Goal: Task Accomplishment & Management: Complete application form

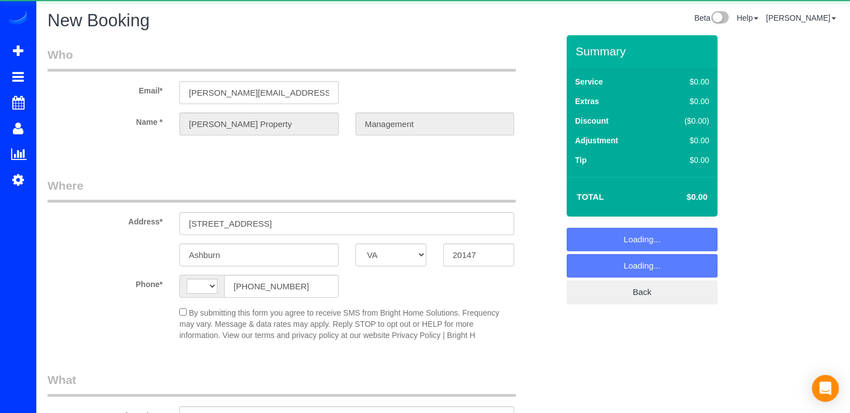
select select "VA"
select select "string:US"
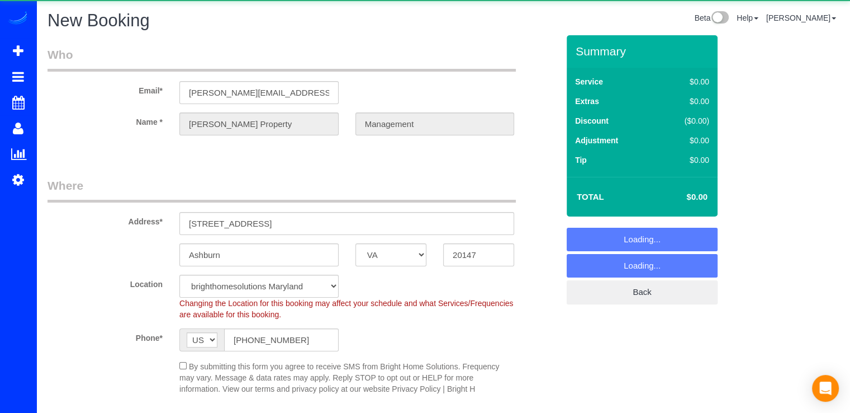
select select "object:3681"
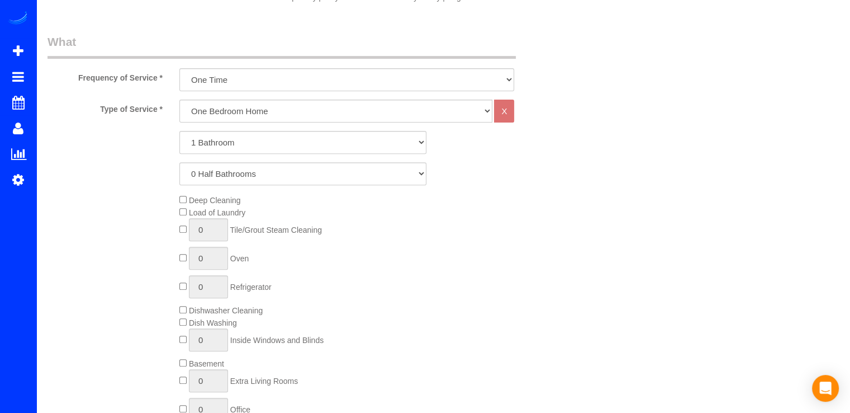
select select "3"
select select "object:3687"
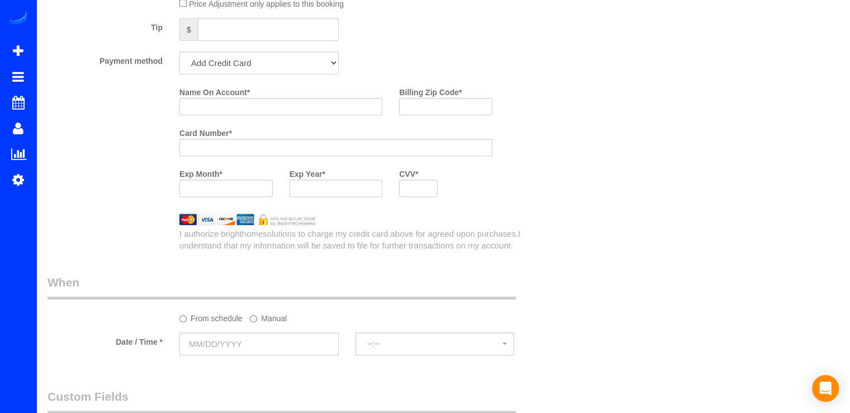
scroll to position [1083, 0]
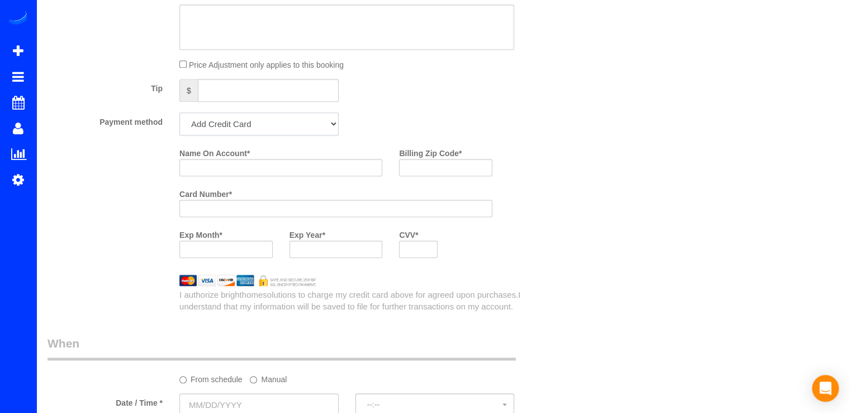
click at [268, 122] on select "Add Credit Card Cash Check Paypal" at bounding box center [258, 123] width 159 height 23
select select "string:check"
click at [179, 115] on select "Add Credit Card Cash Check Paypal" at bounding box center [258, 123] width 159 height 23
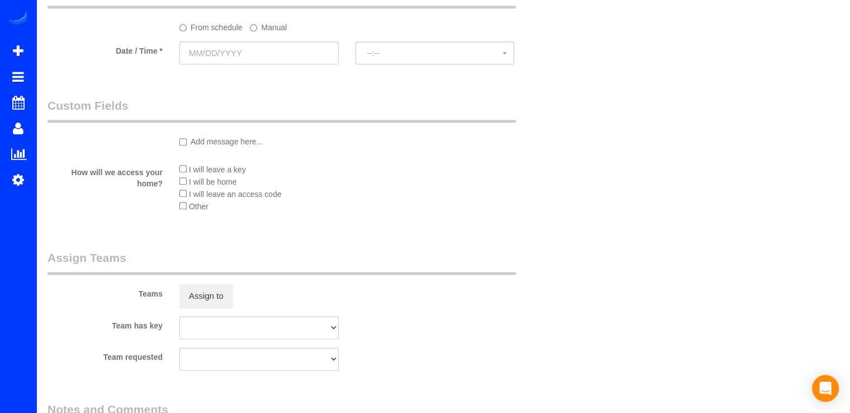
scroll to position [1195, 0]
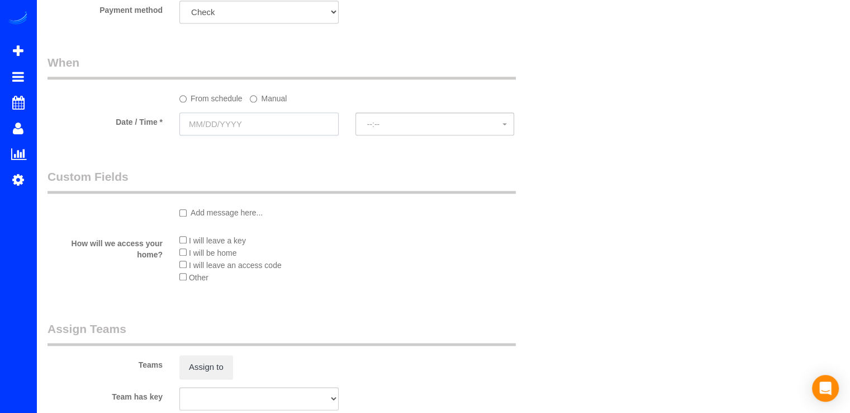
click at [250, 126] on input "text" at bounding box center [258, 123] width 159 height 23
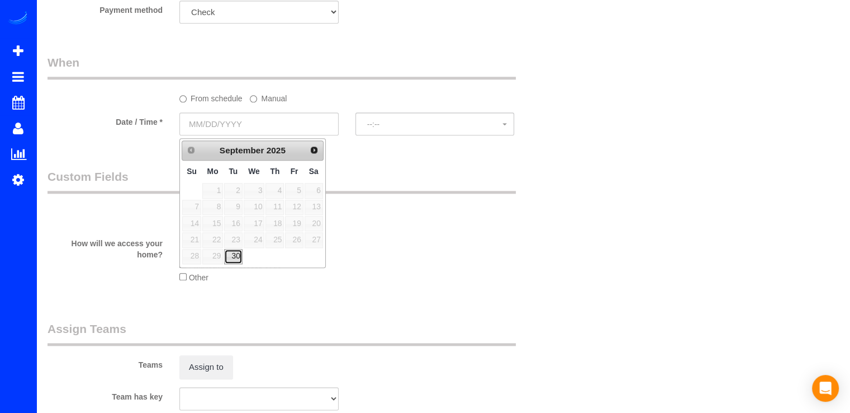
click at [230, 250] on link "30" at bounding box center [233, 256] width 18 height 15
type input "[DATE]"
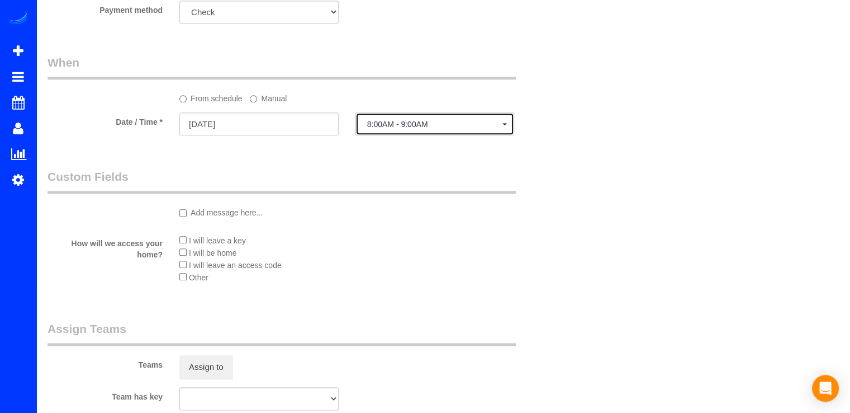
click at [441, 127] on span "8:00AM - 9:00AM" at bounding box center [435, 124] width 136 height 9
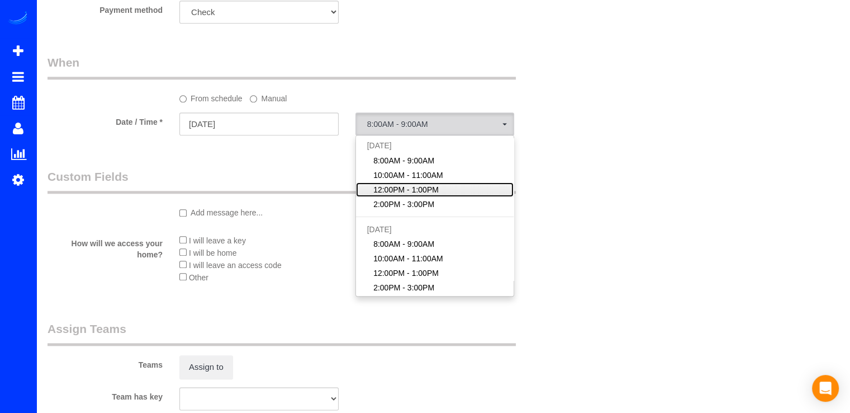
click at [392, 191] on span "12:00PM - 1:00PM" at bounding box center [405, 189] width 65 height 11
select select "spot3"
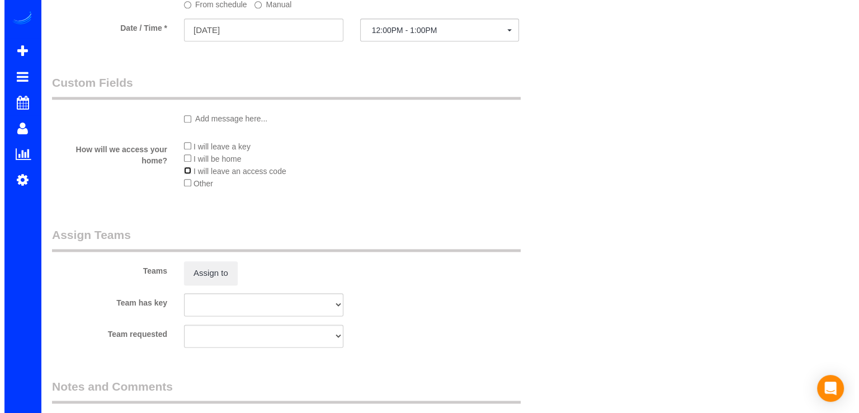
scroll to position [1307, 0]
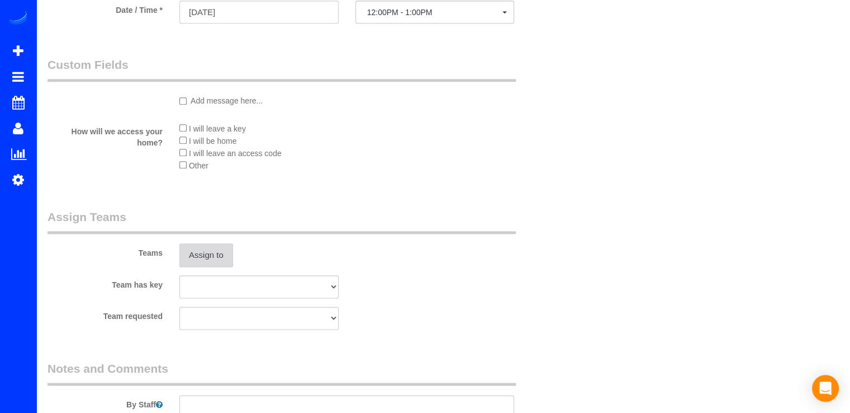
click at [219, 247] on button "Assign to" at bounding box center [206, 254] width 54 height 23
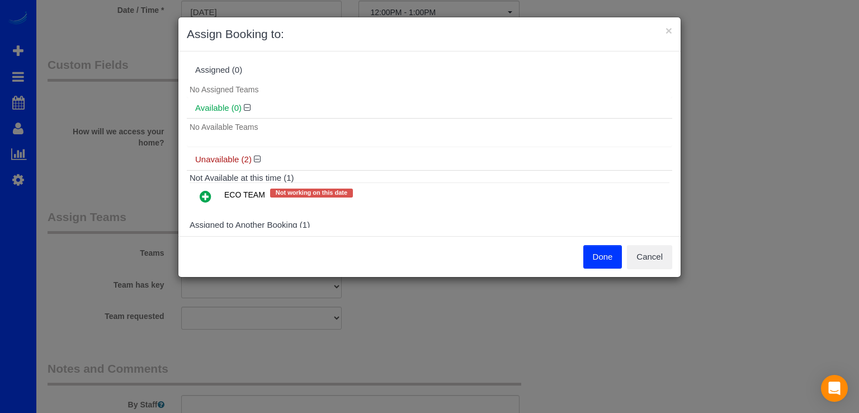
scroll to position [51, 0]
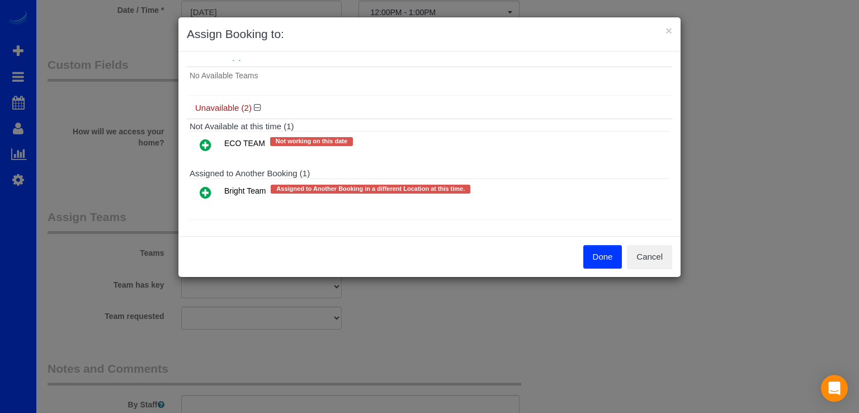
click at [202, 193] on icon at bounding box center [206, 192] width 12 height 13
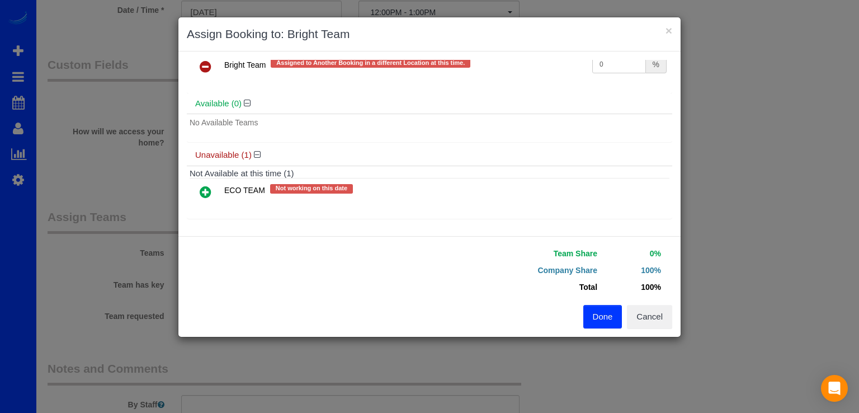
click at [210, 188] on icon at bounding box center [206, 191] width 12 height 13
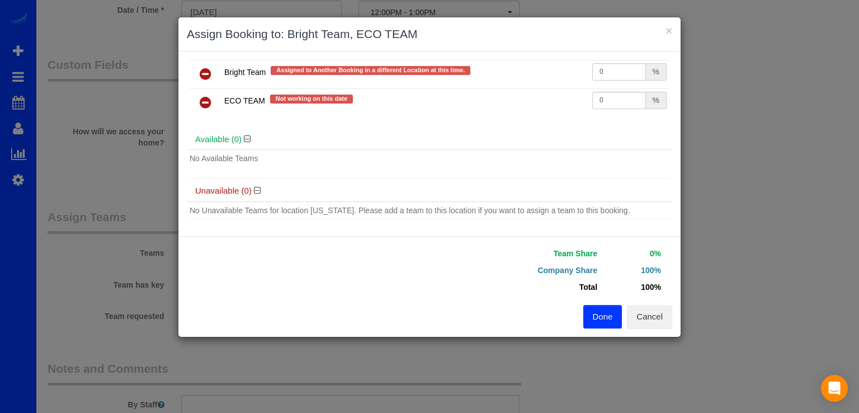
click at [597, 315] on button "Done" at bounding box center [602, 316] width 39 height 23
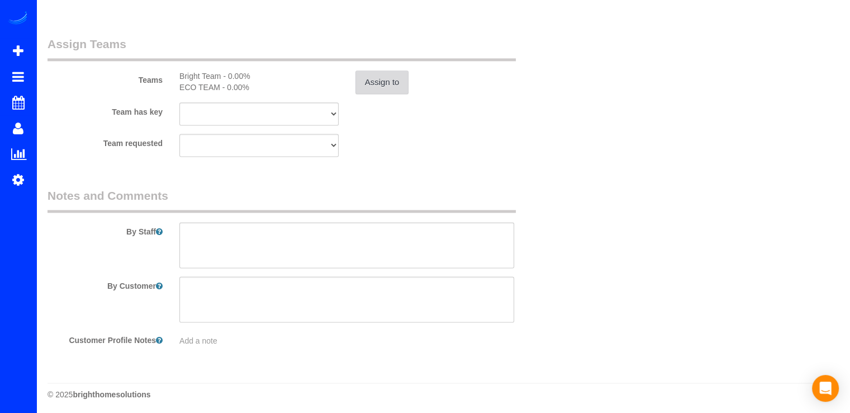
scroll to position [1485, 0]
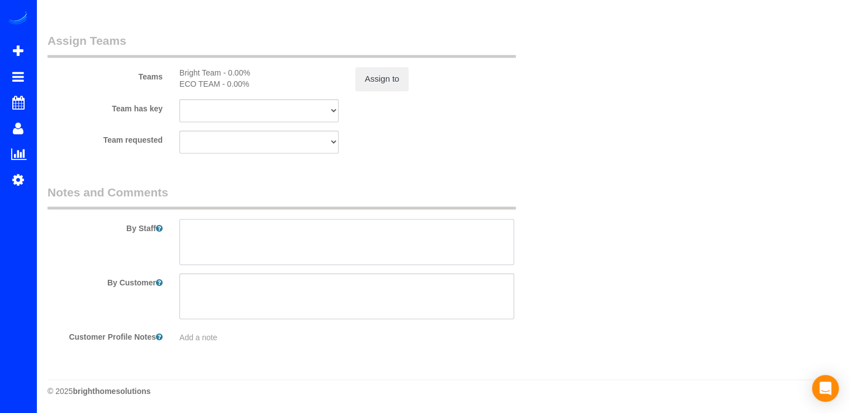
click at [206, 240] on textarea at bounding box center [346, 242] width 335 height 46
type textarea "Standard Cleaning Access code 1976"
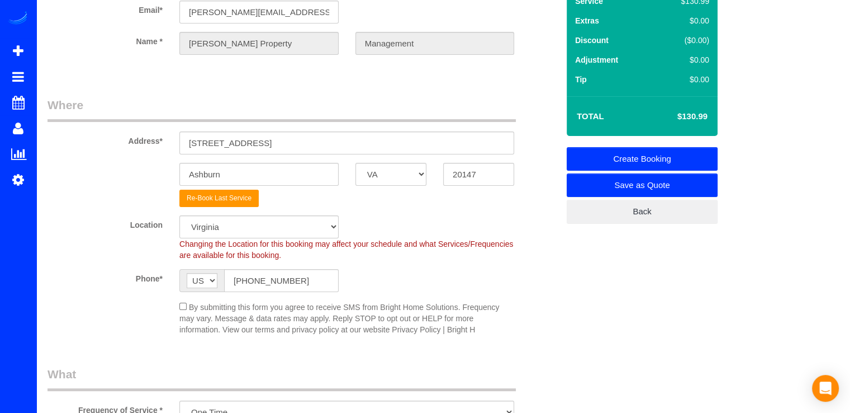
scroll to position [0, 0]
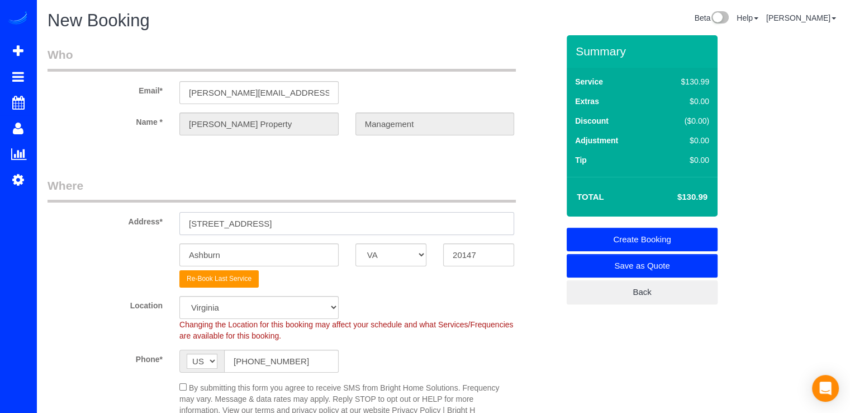
drag, startPoint x: 277, startPoint y: 224, endPoint x: 174, endPoint y: 231, distance: 103.7
click at [175, 231] on div "43384 Livery Square" at bounding box center [347, 223] width 352 height 23
paste input "23318 April Mist Place, Ashburn, VA 20148"
type input "23318 April Mist Place, Ashburn, VA 20148"
click at [481, 256] on input "20147" at bounding box center [478, 254] width 71 height 23
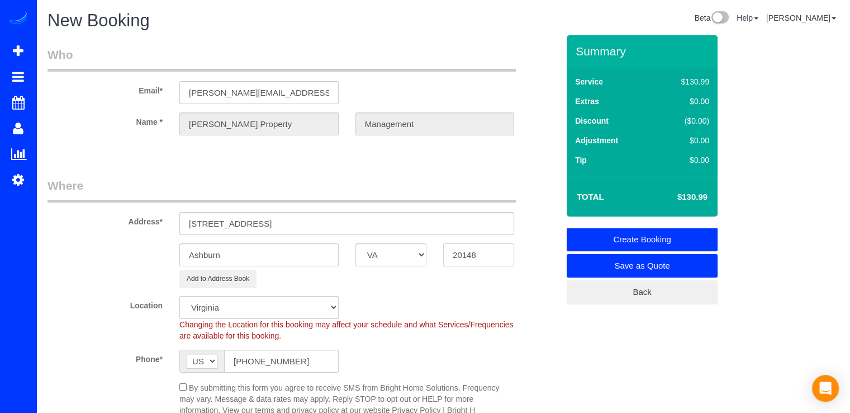
type input "20148"
select select "1"
select select "object:3934"
select select "spot20"
drag, startPoint x: 359, startPoint y: 224, endPoint x: 276, endPoint y: 222, distance: 82.8
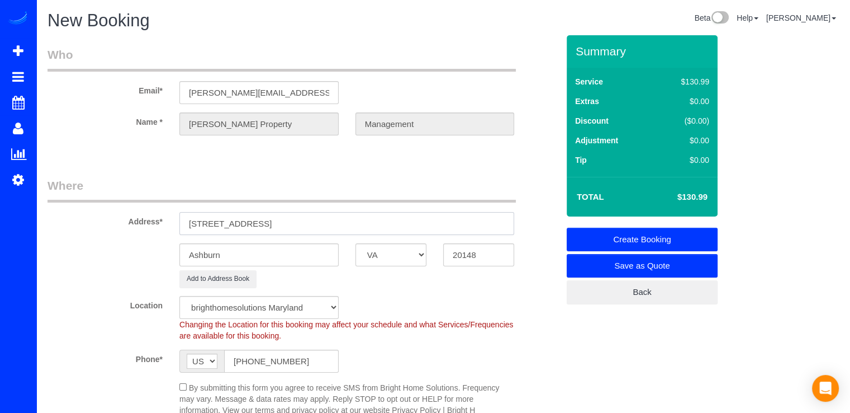
click at [276, 222] on input "23318 April Mist Place, Ashburn, VA 20148" at bounding box center [346, 223] width 335 height 23
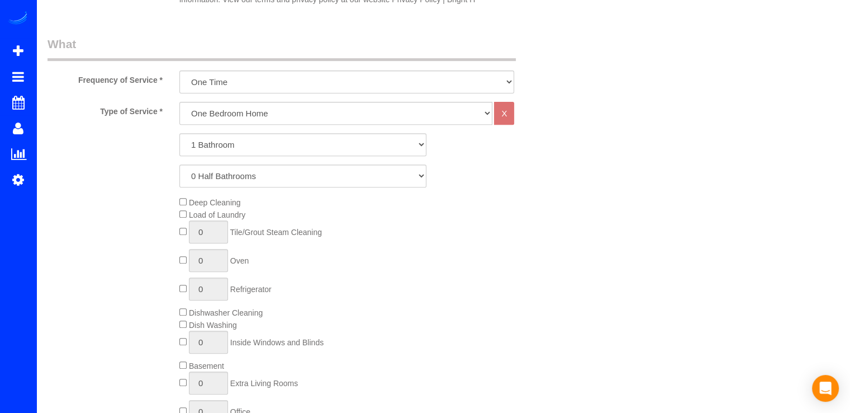
scroll to position [391, 0]
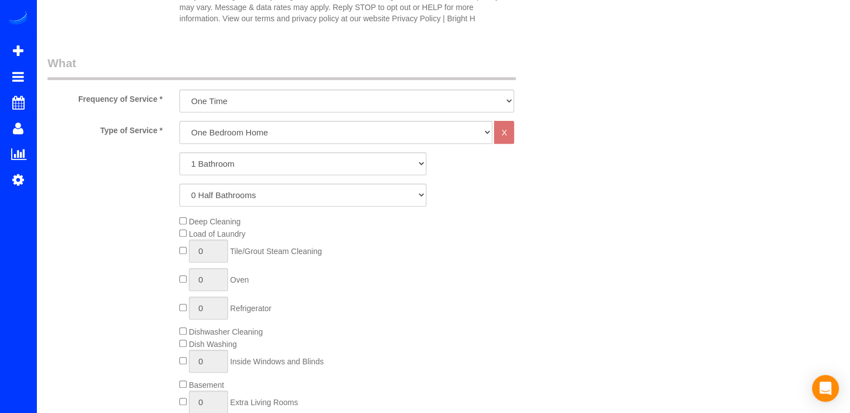
type input "23318 April Mist Place"
click at [247, 134] on select "One Bedroom Home Two Bedroom Home Three Bedroom Home Four Bedroom Home Five Bed…" at bounding box center [335, 132] width 313 height 23
select select "257"
click at [179, 121] on select "One Bedroom Home Two Bedroom Home Three Bedroom Home Four Bedroom Home Five Bed…" at bounding box center [335, 132] width 313 height 23
click at [228, 173] on select "1 Bathroom 2 Bathrooms 3 Bathrooms 4 Bathrooms 5 Bathrooms 6 Bathrooms 7 Bathro…" at bounding box center [302, 163] width 247 height 23
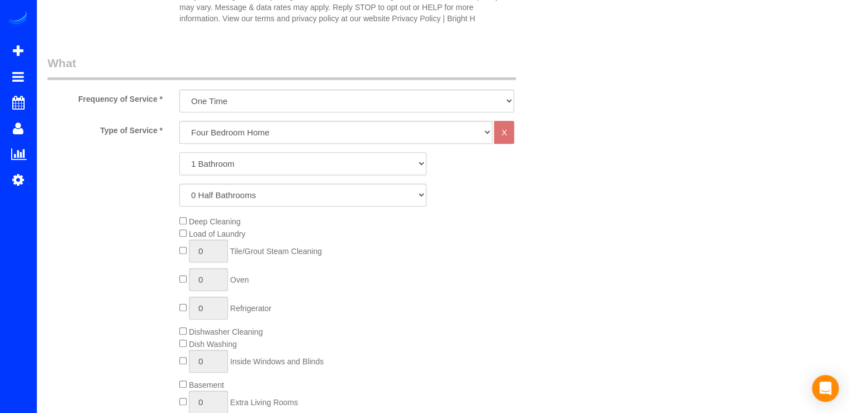
select select "4"
click at [179, 152] on select "1 Bathroom 2 Bathrooms 3 Bathrooms 4 Bathrooms 5 Bathrooms 6 Bathrooms 7 Bathro…" at bounding box center [302, 163] width 247 height 23
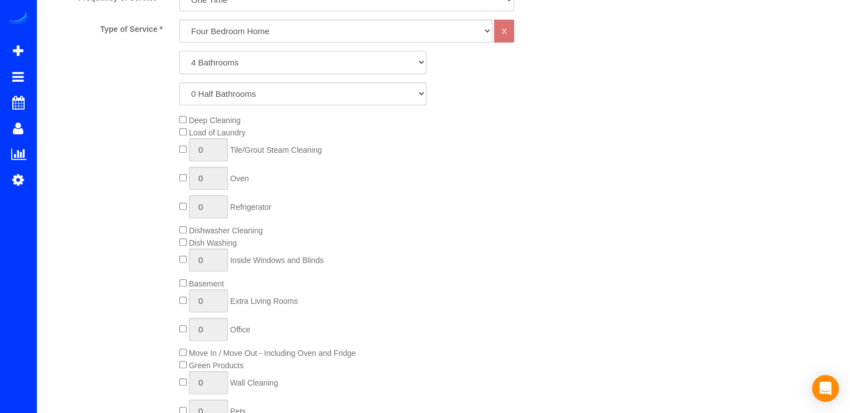
scroll to position [492, 0]
type input "1"
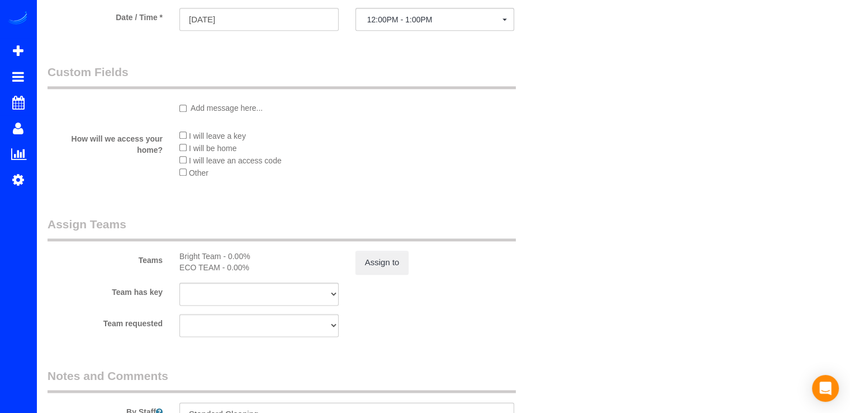
scroll to position [1498, 0]
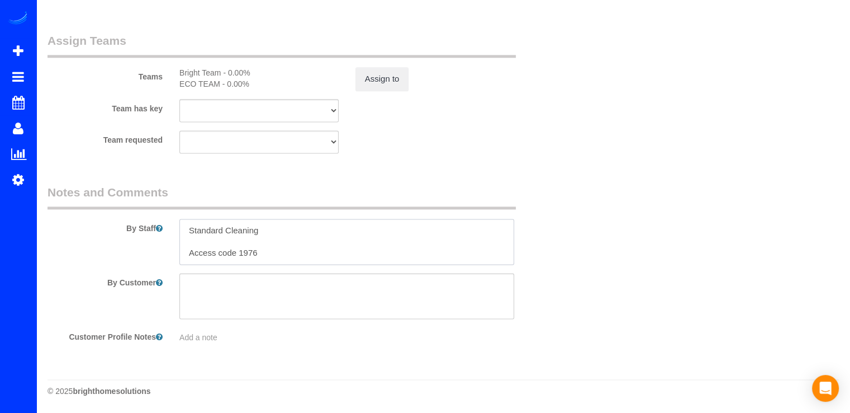
click at [247, 253] on textarea at bounding box center [346, 242] width 335 height 46
click at [286, 259] on textarea at bounding box center [346, 242] width 335 height 46
click at [378, 261] on textarea at bounding box center [346, 242] width 335 height 46
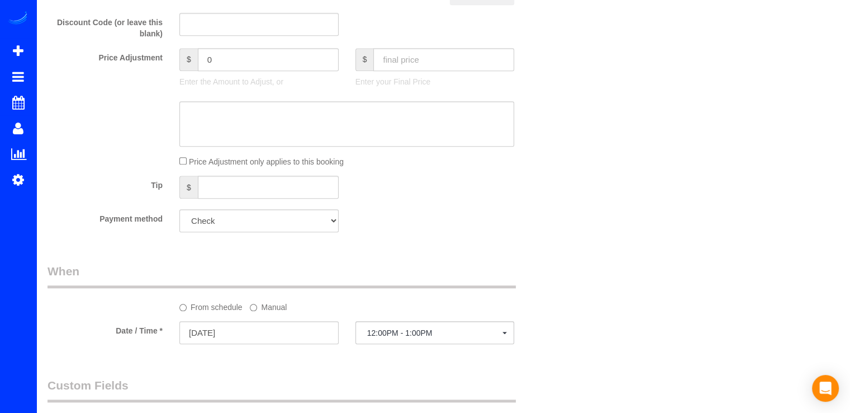
scroll to position [895, 0]
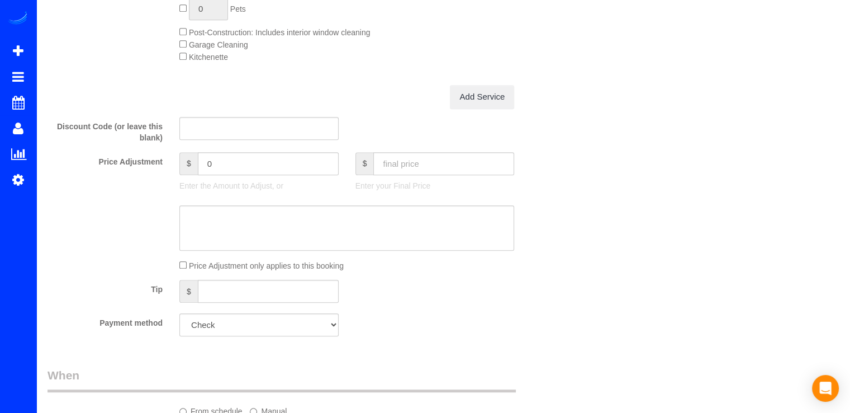
type textarea "Standard Cleaning Access code 1876 La casa fue limpiada profesionalmente en Aug."
click at [411, 165] on input "text" at bounding box center [443, 163] width 141 height 23
type input "3"
type input "-387.99"
type input "390"
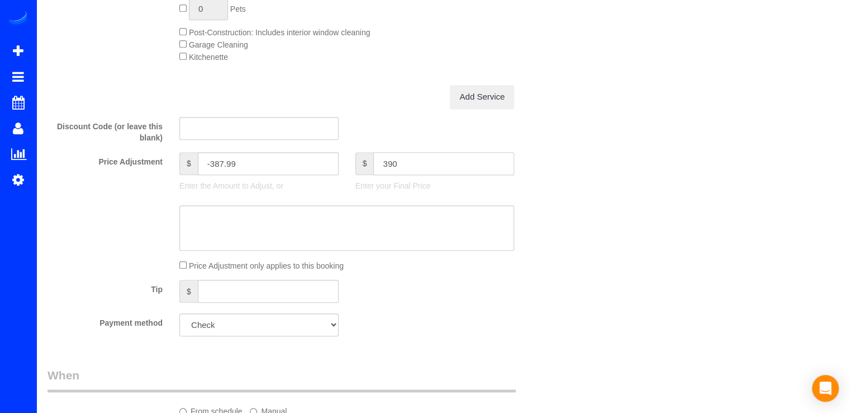
type input "-0.99"
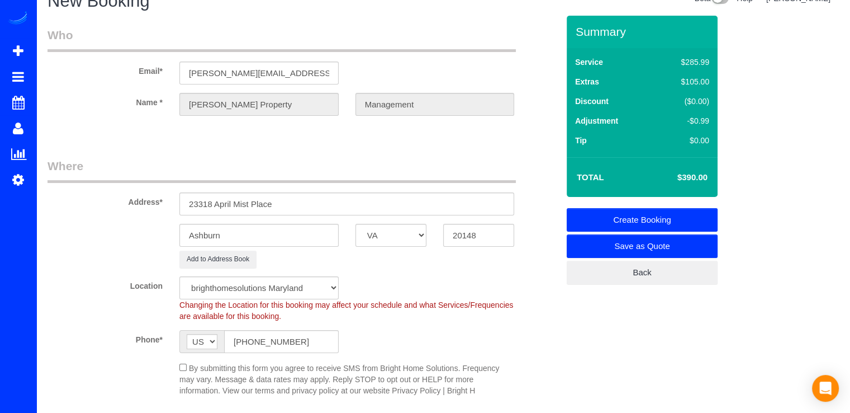
scroll to position [0, 0]
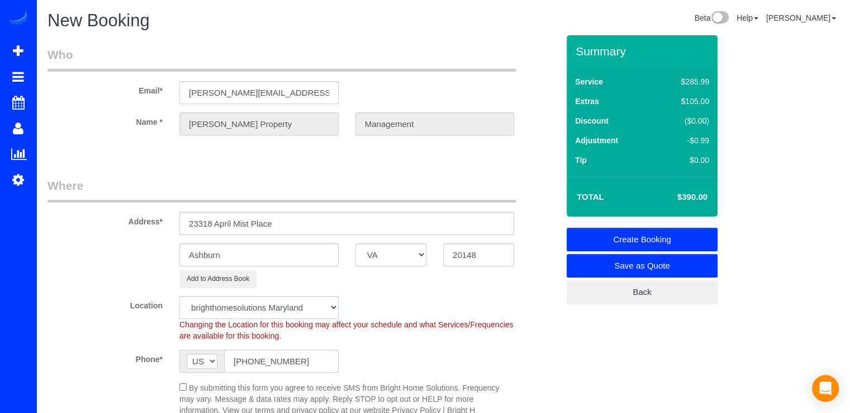
click at [679, 236] on link "Create Booking" at bounding box center [642, 239] width 151 height 23
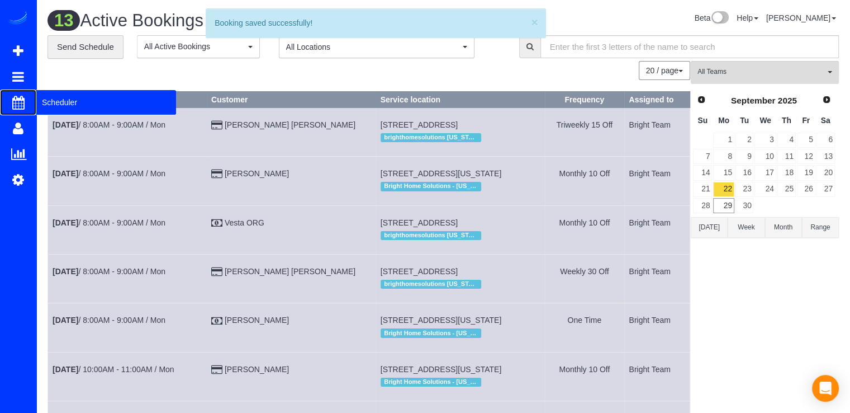
click at [71, 97] on span "Scheduler" at bounding box center [106, 102] width 140 height 26
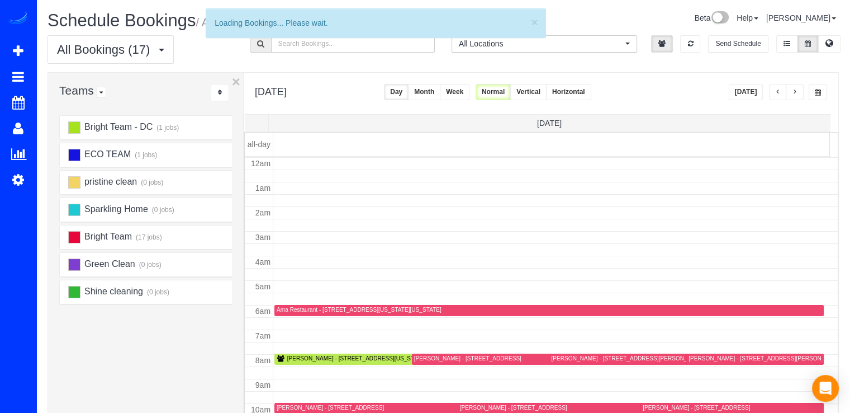
scroll to position [147, 0]
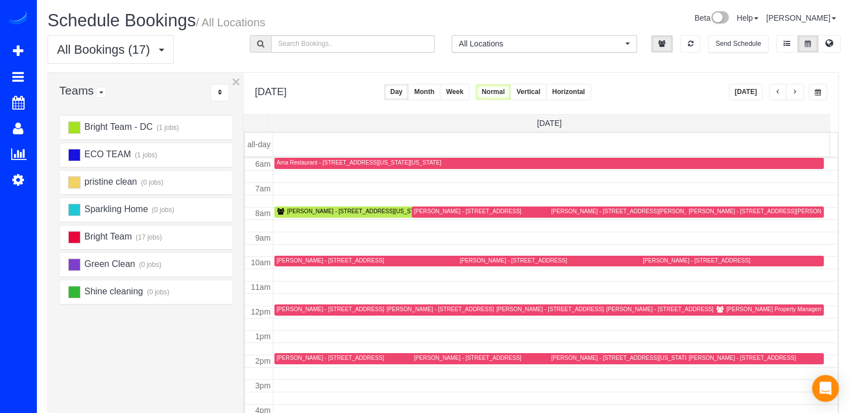
click at [800, 91] on button "button" at bounding box center [795, 92] width 18 height 16
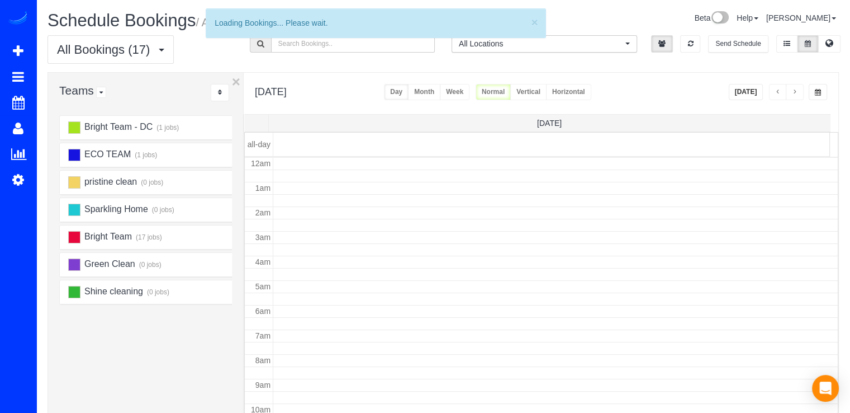
click at [800, 91] on button "button" at bounding box center [795, 92] width 18 height 16
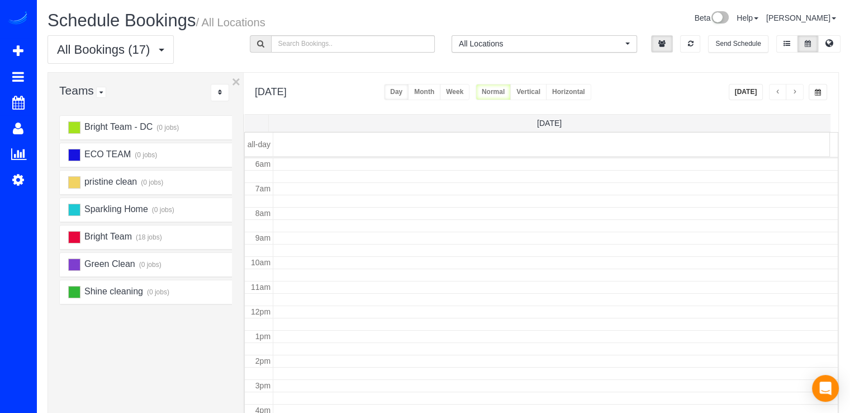
click at [800, 91] on button "button" at bounding box center [795, 92] width 18 height 16
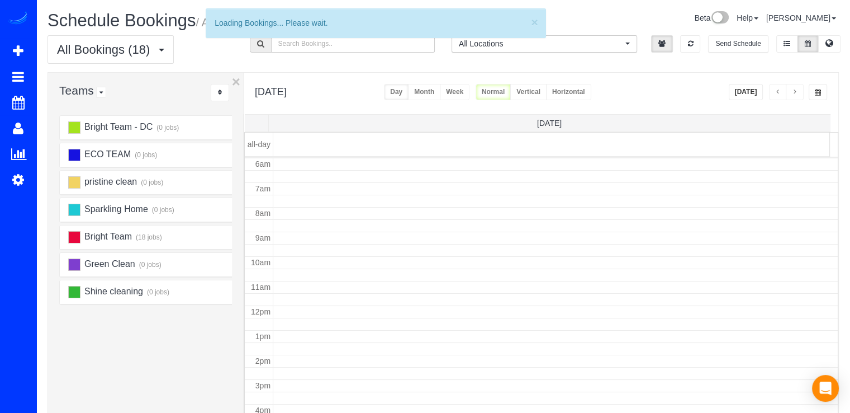
click at [800, 91] on button "button" at bounding box center [795, 92] width 18 height 16
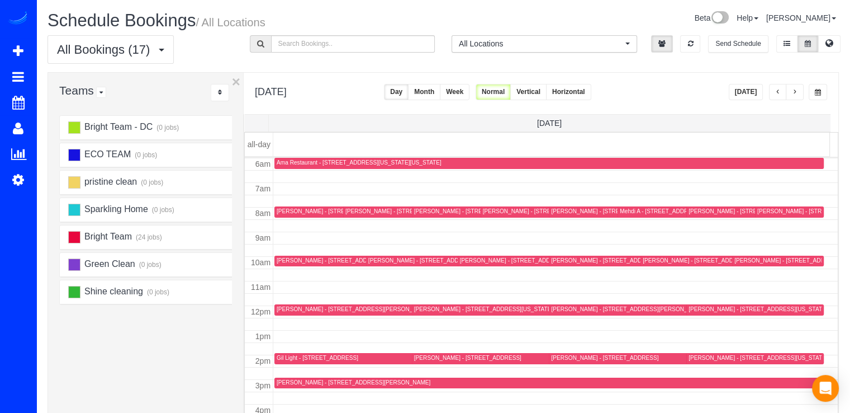
click at [800, 91] on button "button" at bounding box center [795, 92] width 18 height 16
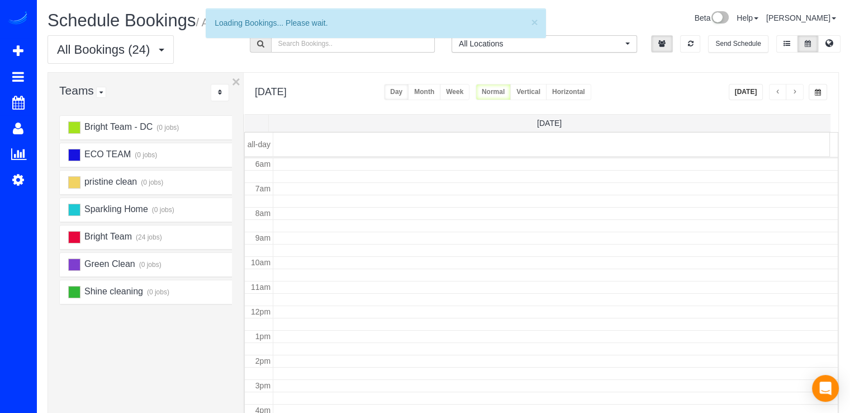
click at [800, 91] on button "button" at bounding box center [795, 92] width 18 height 16
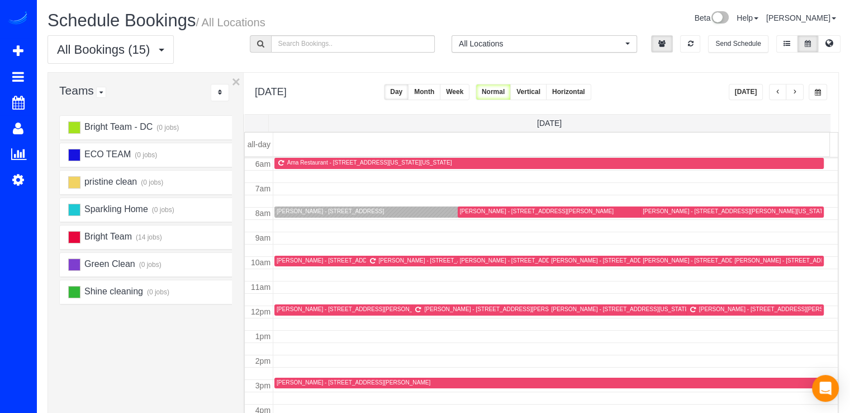
click at [800, 91] on button "button" at bounding box center [795, 92] width 18 height 16
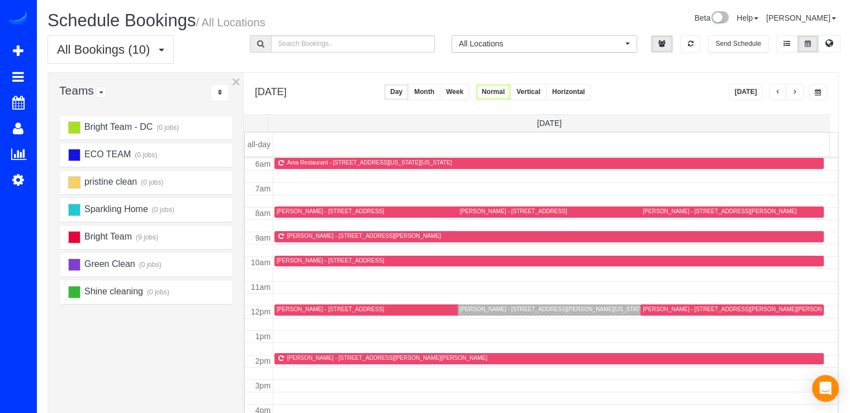
click at [750, 88] on button "[DATE]" at bounding box center [746, 92] width 35 height 16
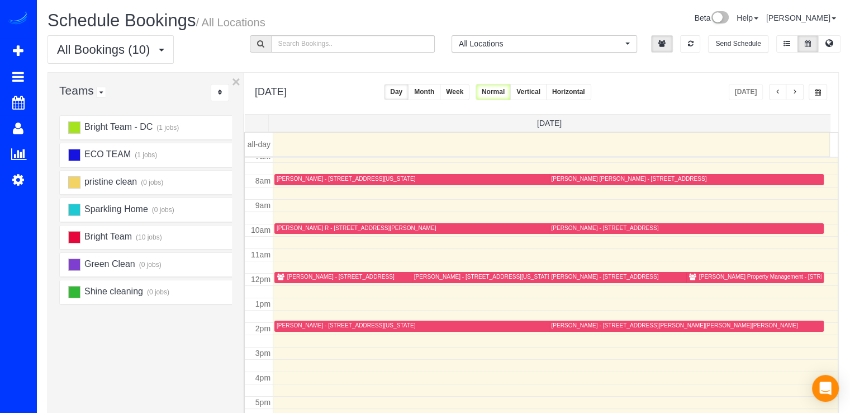
scroll to position [223, 0]
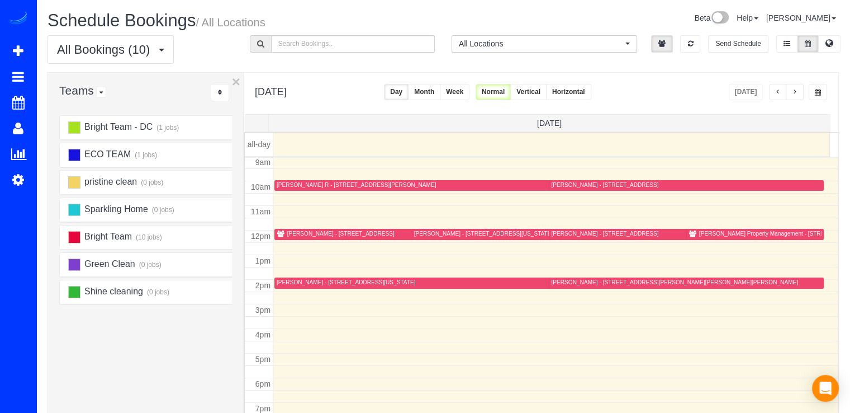
click at [792, 91] on button "button" at bounding box center [795, 92] width 18 height 16
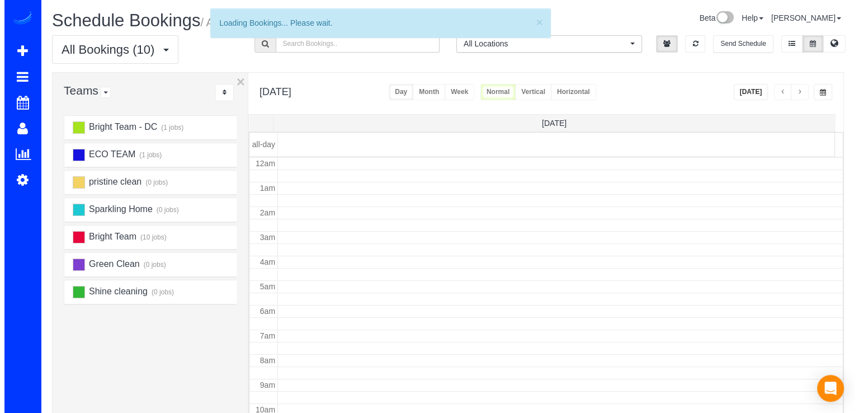
scroll to position [147, 0]
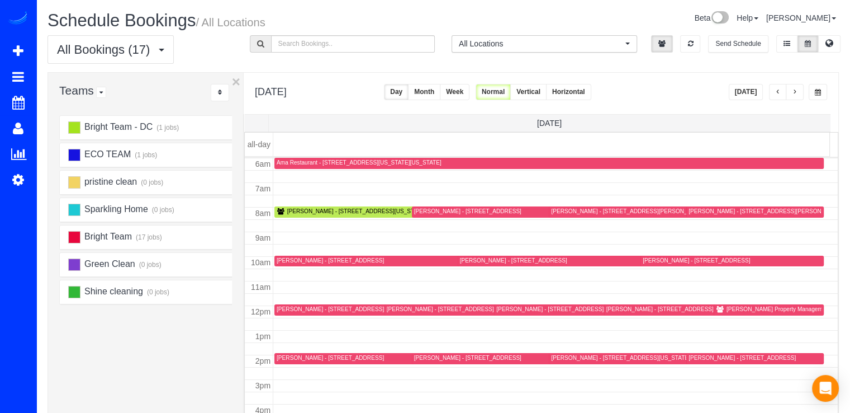
click at [728, 306] on div "[PERSON_NAME] Property Management - [STREET_ADDRESS][PERSON_NAME]" at bounding box center [809, 308] width 165 height 7
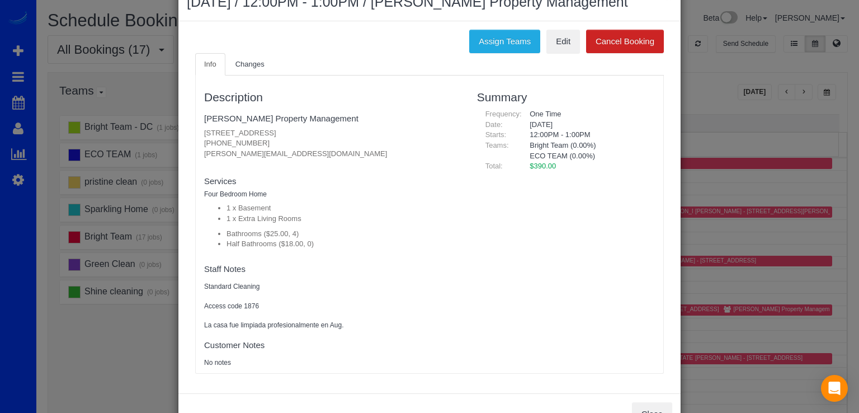
scroll to position [15, 0]
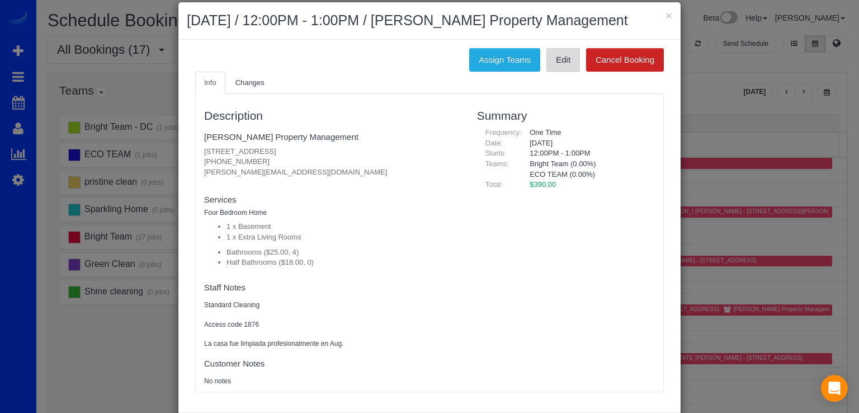
click at [567, 51] on link "Edit" at bounding box center [563, 59] width 34 height 23
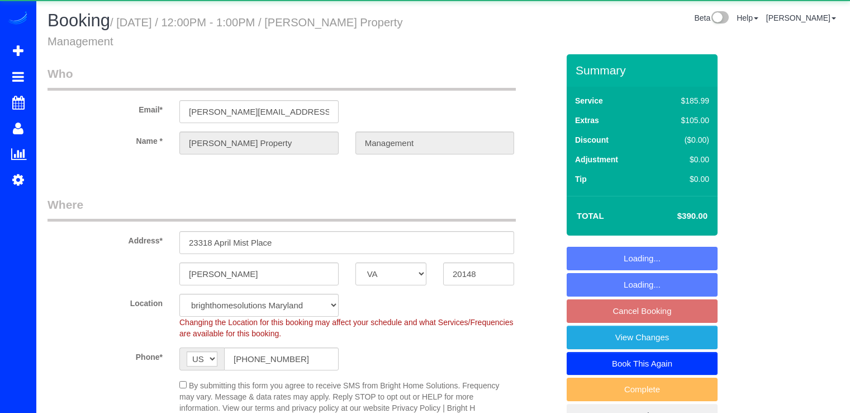
select select "VA"
select select "4"
select select "spot3"
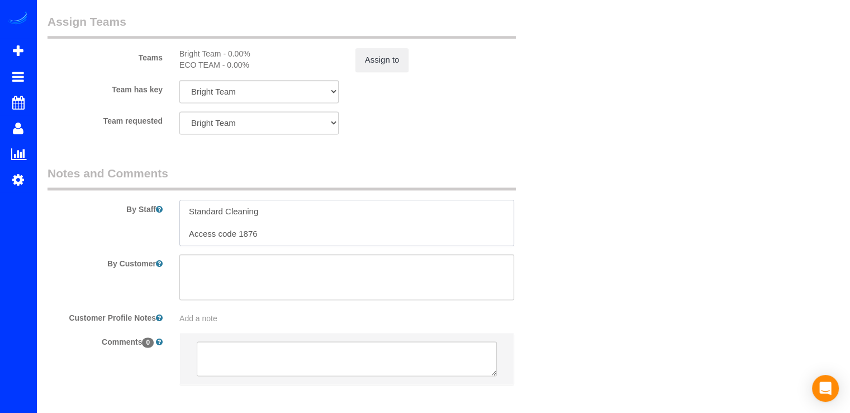
click at [190, 212] on textarea at bounding box center [346, 223] width 335 height 46
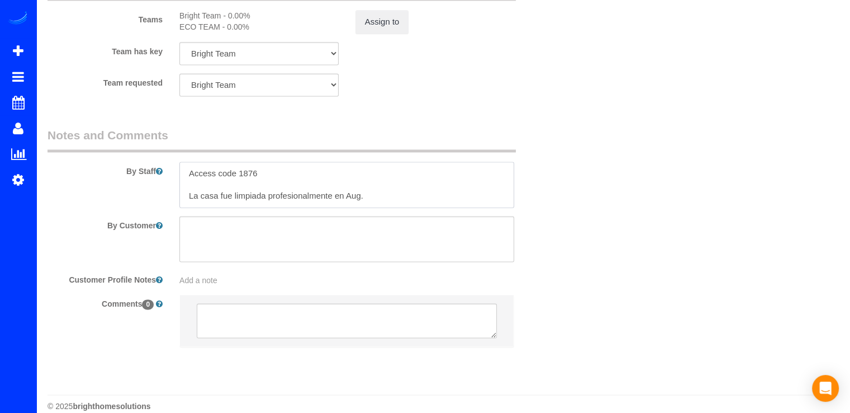
scroll to position [1568, 0]
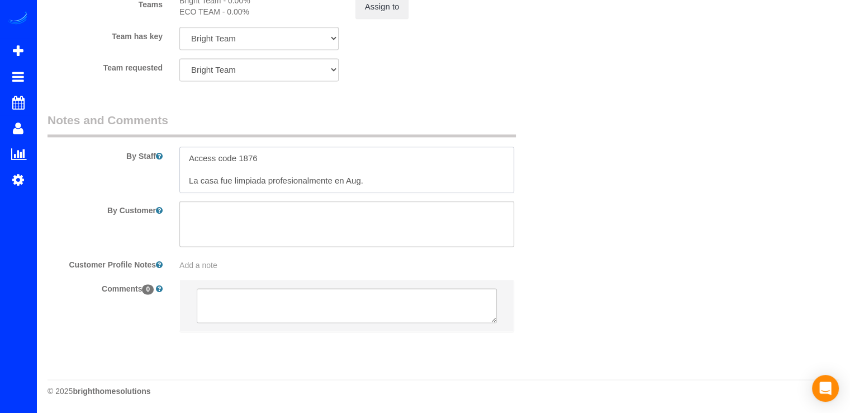
drag, startPoint x: 332, startPoint y: 181, endPoint x: 268, endPoint y: 184, distance: 63.8
click at [268, 184] on textarea at bounding box center [346, 169] width 335 height 46
click at [372, 182] on textarea at bounding box center [346, 169] width 335 height 46
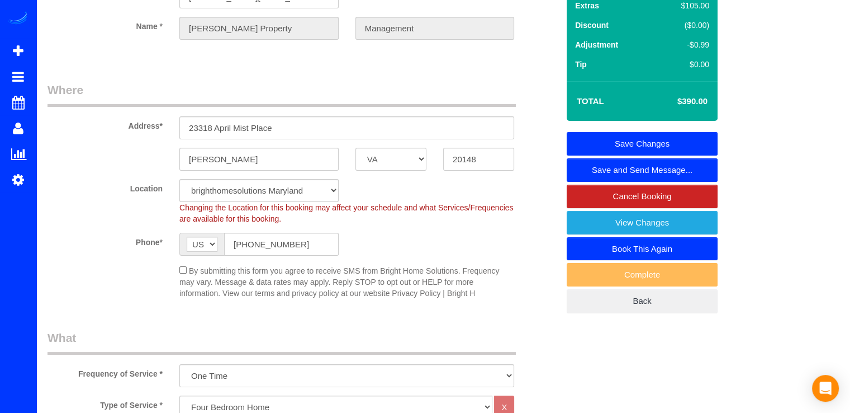
scroll to position [2, 0]
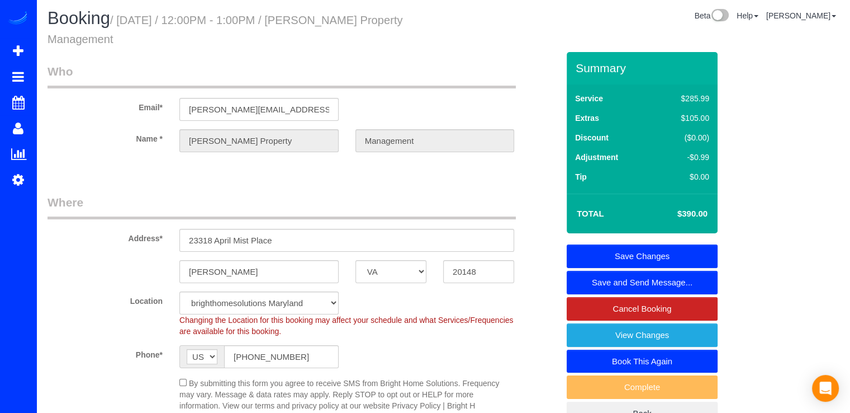
type textarea "Por favor, simpre tomar unas cuantas fotos del antes y despues. Standard Cleani…"
click at [697, 250] on link "Save Changes" at bounding box center [642, 255] width 151 height 23
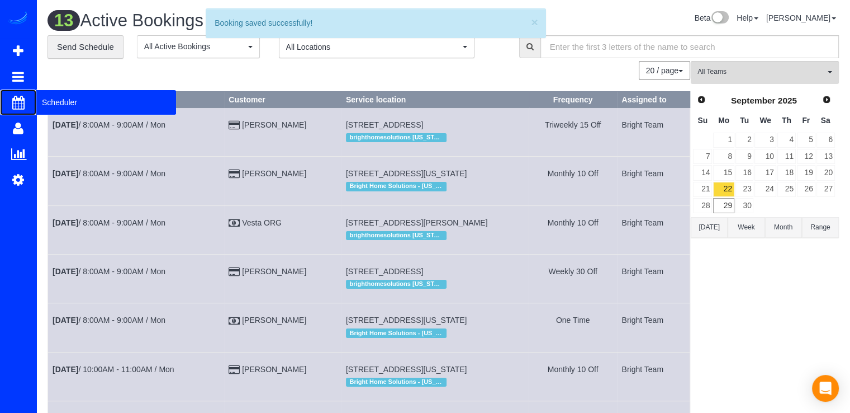
click at [54, 103] on span "Scheduler" at bounding box center [106, 102] width 140 height 26
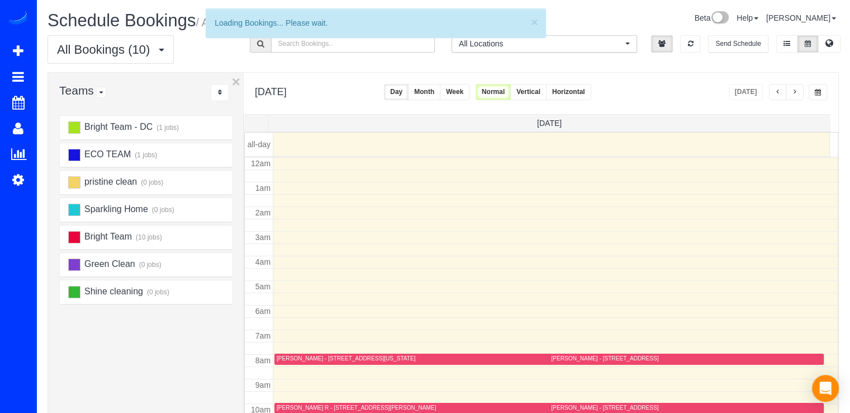
scroll to position [147, 0]
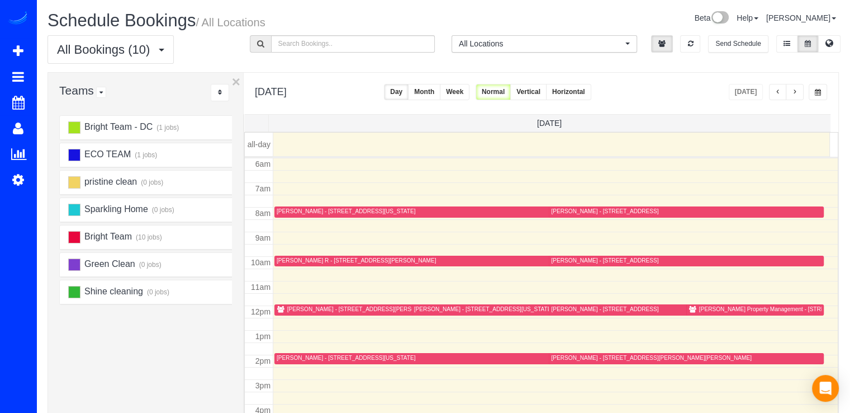
click at [797, 97] on button "button" at bounding box center [795, 92] width 18 height 16
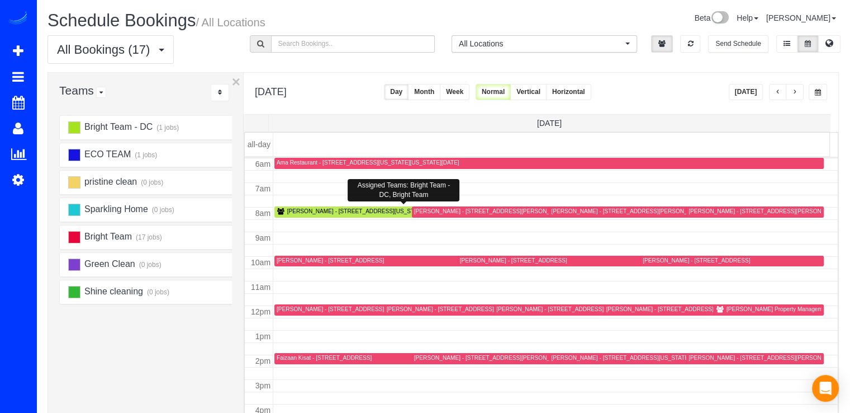
click at [295, 210] on div "[PERSON_NAME] - [STREET_ADDRESS][US_STATE]" at bounding box center [356, 210] width 139 height 7
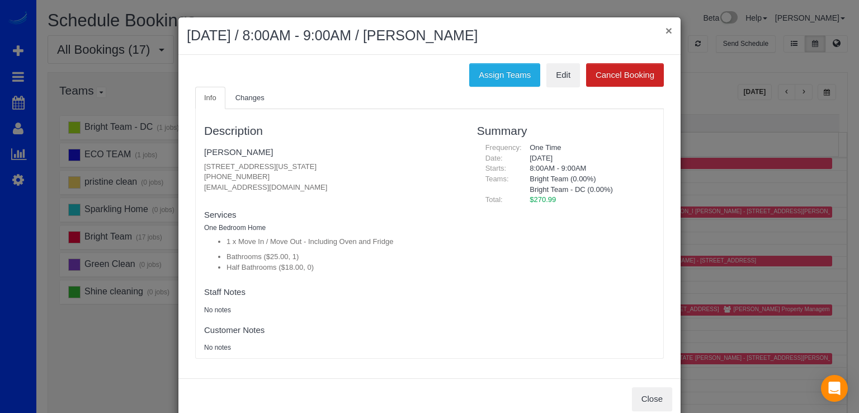
click at [665, 30] on button "×" at bounding box center [668, 31] width 7 height 12
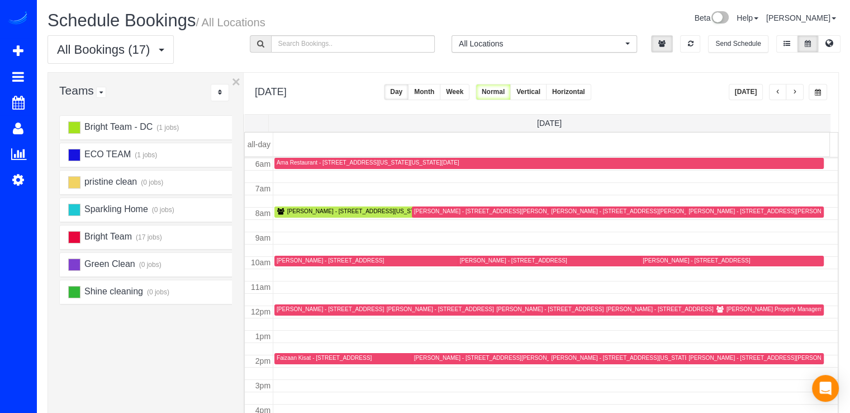
click at [796, 97] on button "button" at bounding box center [795, 92] width 18 height 16
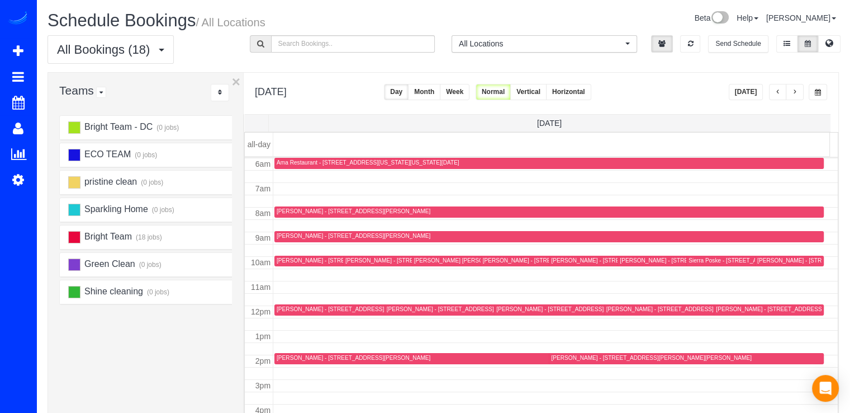
click at [796, 97] on button "button" at bounding box center [795, 92] width 18 height 16
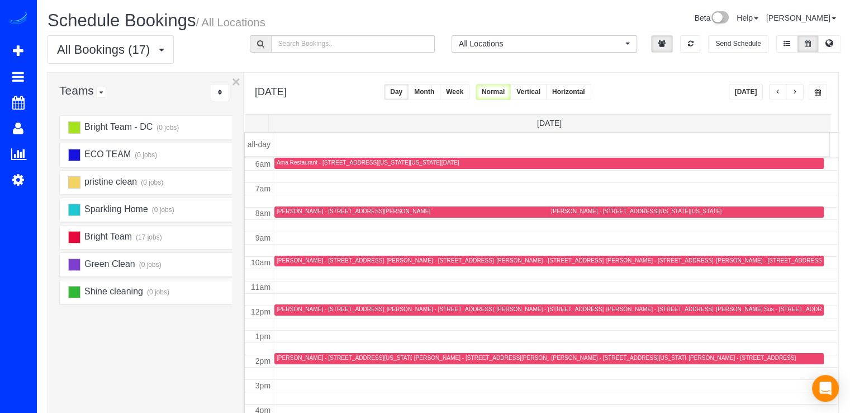
click at [796, 94] on span "button" at bounding box center [795, 92] width 6 height 7
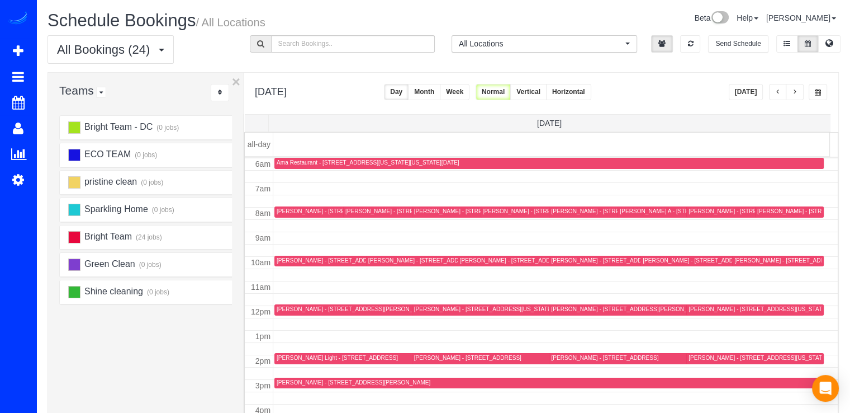
click at [796, 93] on span "button" at bounding box center [795, 92] width 6 height 7
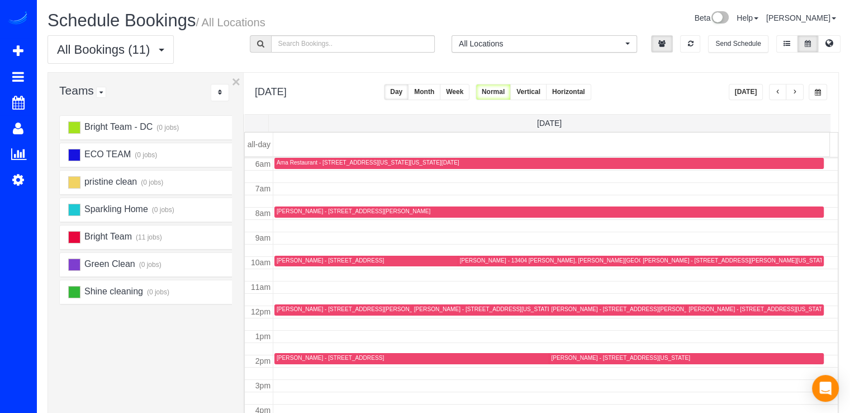
click at [780, 92] on span "button" at bounding box center [778, 92] width 6 height 7
